Goal: Check status: Check status

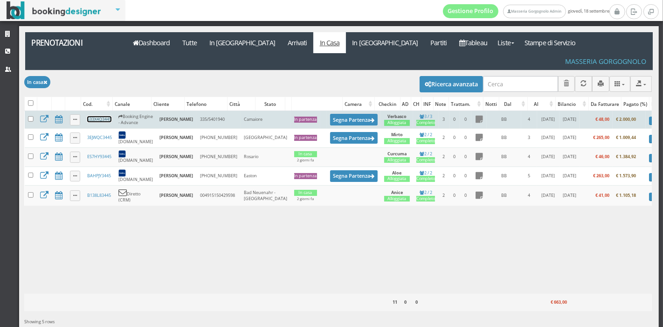
click at [92, 116] on link "S33X4Q3445" at bounding box center [99, 119] width 24 height 6
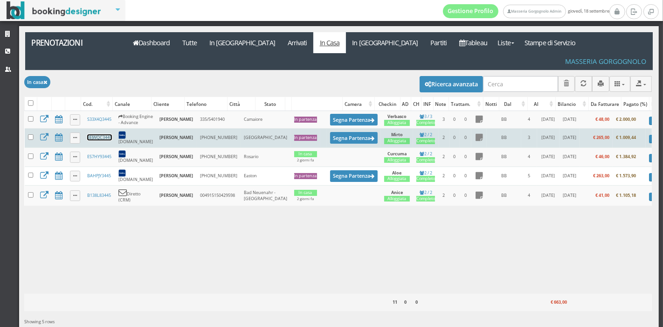
click at [101, 134] on link "3EJWQC3445" at bounding box center [99, 137] width 25 height 6
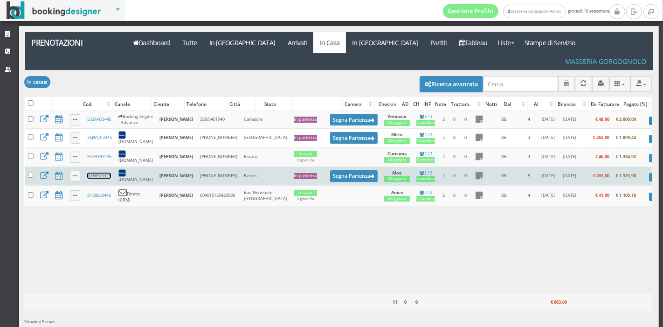
click at [107, 173] on link "BAHPJY3445" at bounding box center [99, 176] width 24 height 6
